Goal: Information Seeking & Learning: Learn about a topic

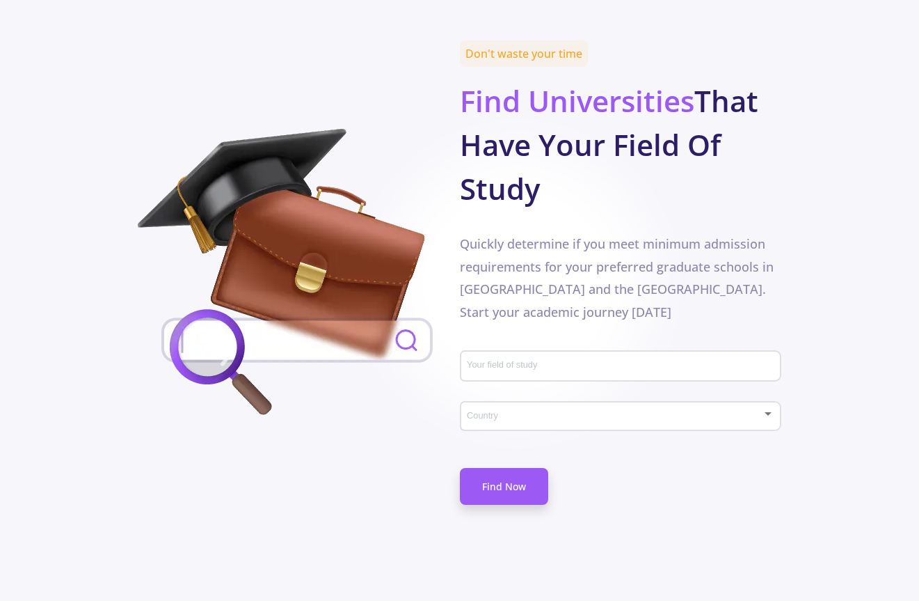
scroll to position [698, 0]
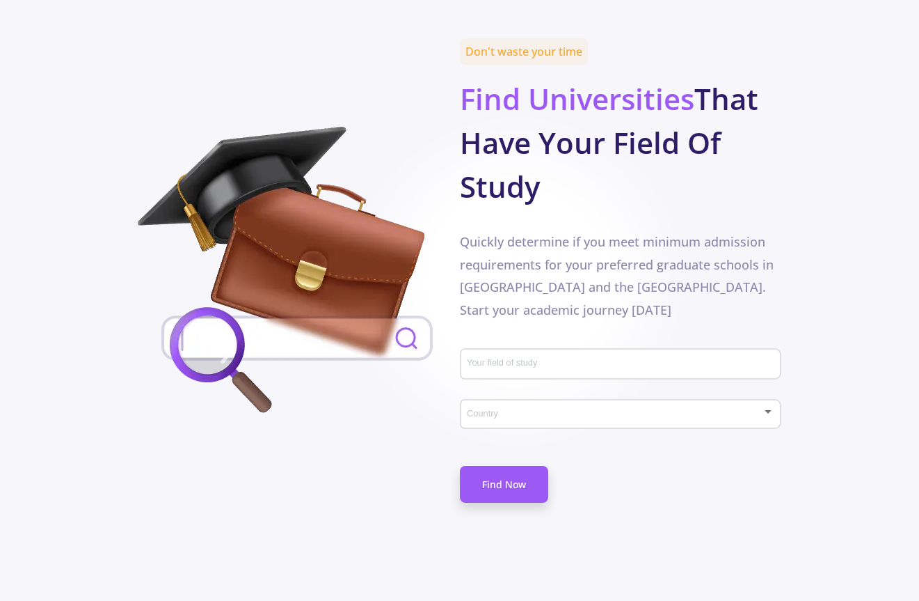
click at [637, 345] on div "Your field of study" at bounding box center [621, 368] width 322 height 46
click at [511, 358] on input "Your field of study" at bounding box center [622, 364] width 312 height 13
type input "g"
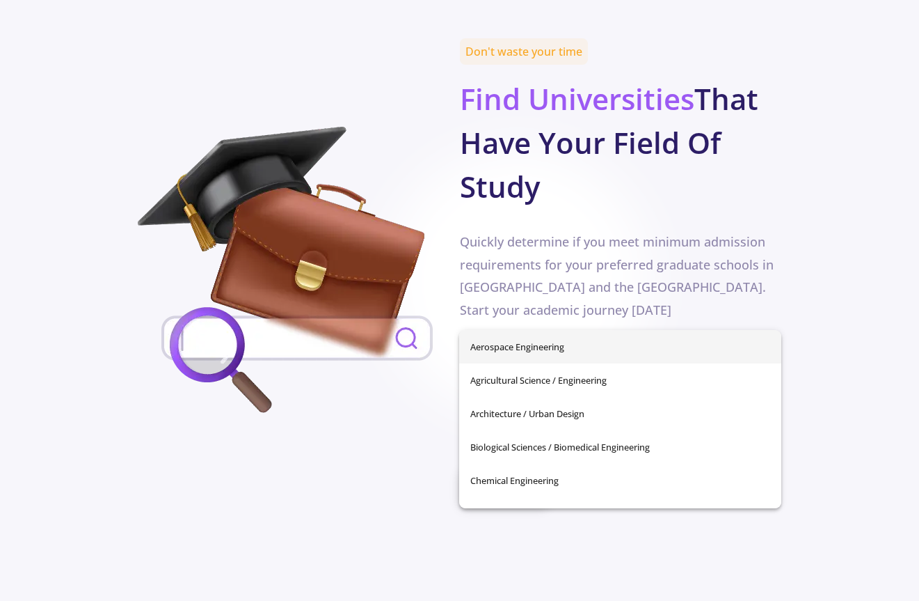
type input "o"
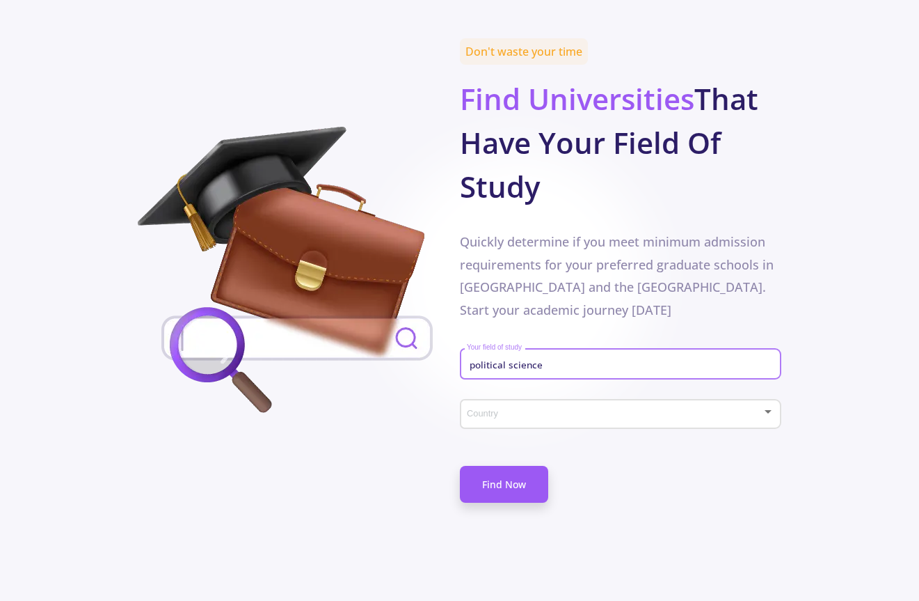
type input "political science"
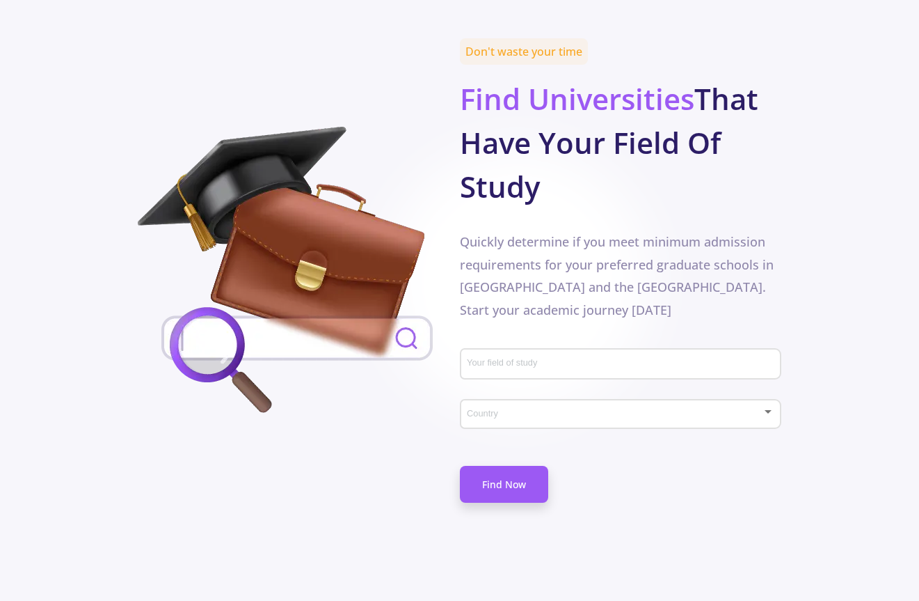
click at [521, 409] on span at bounding box center [616, 414] width 292 height 10
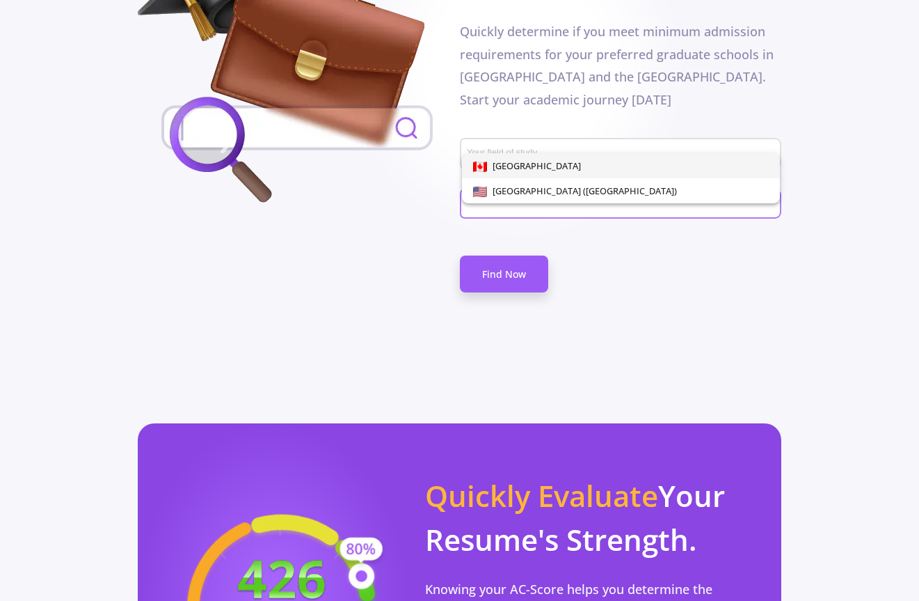
scroll to position [952, 0]
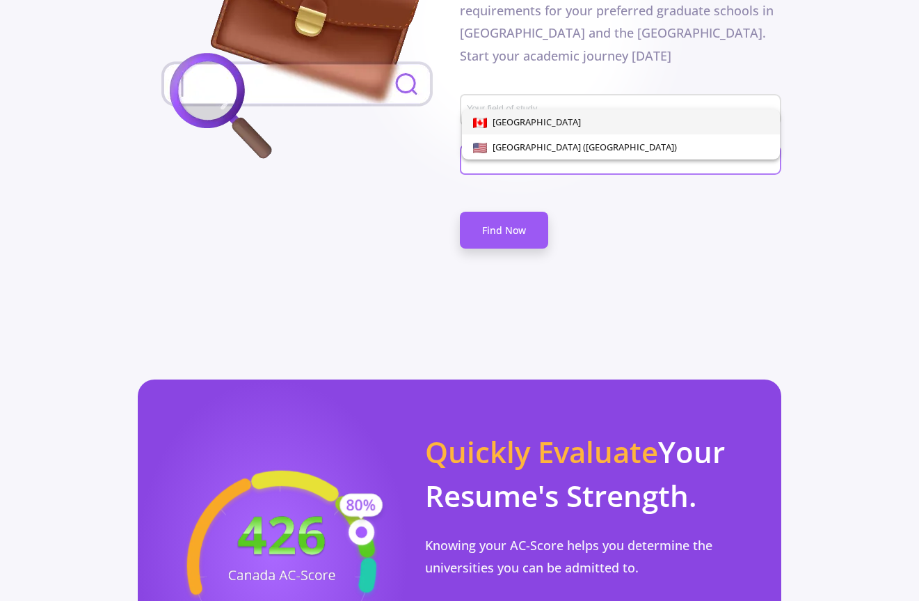
click at [450, 418] on div at bounding box center [459, 300] width 919 height 601
